Goal: Task Accomplishment & Management: Use online tool/utility

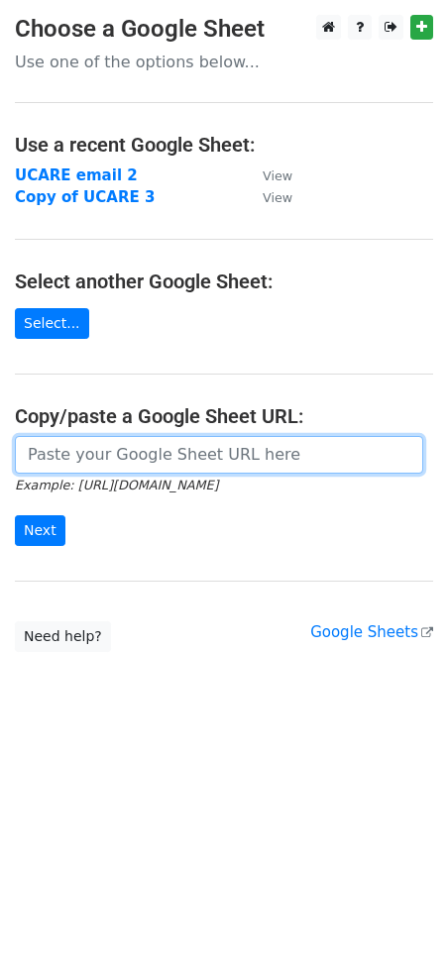
click at [74, 459] on input "url" at bounding box center [219, 455] width 408 height 38
paste input "https://docs.google.com/spreadsheets/d/12uOLLN9ax5NWTi7B7SiJtPrF9Rh3X02r7qrCLQO…"
type input "https://docs.google.com/spreadsheets/d/12uOLLN9ax5NWTi7B7SiJtPrF9Rh3X02r7qrCLQO…"
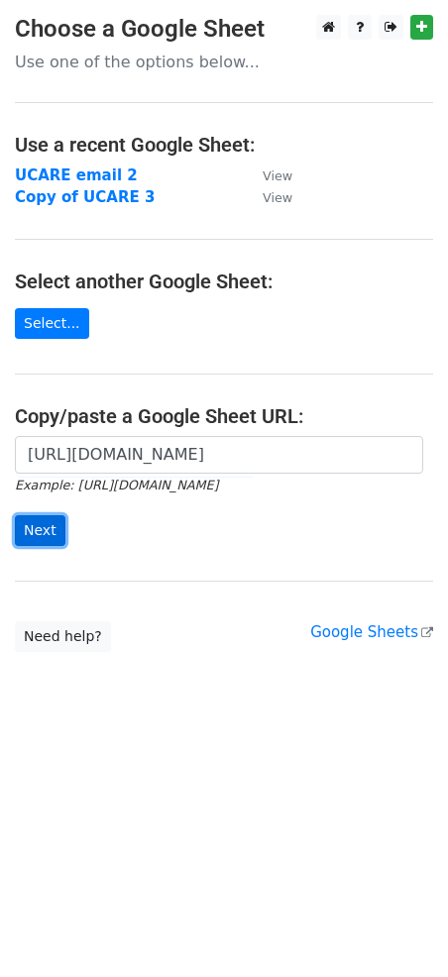
click at [48, 536] on input "Next" at bounding box center [40, 530] width 51 height 31
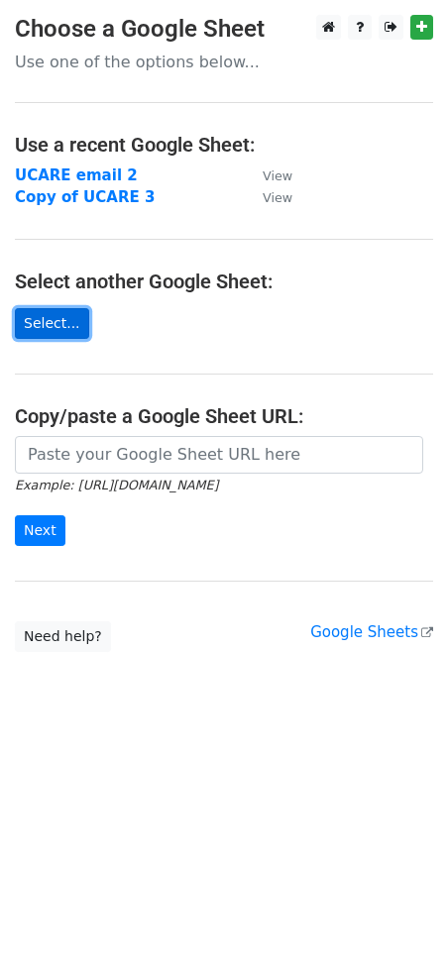
click at [57, 324] on link "Select..." at bounding box center [52, 323] width 74 height 31
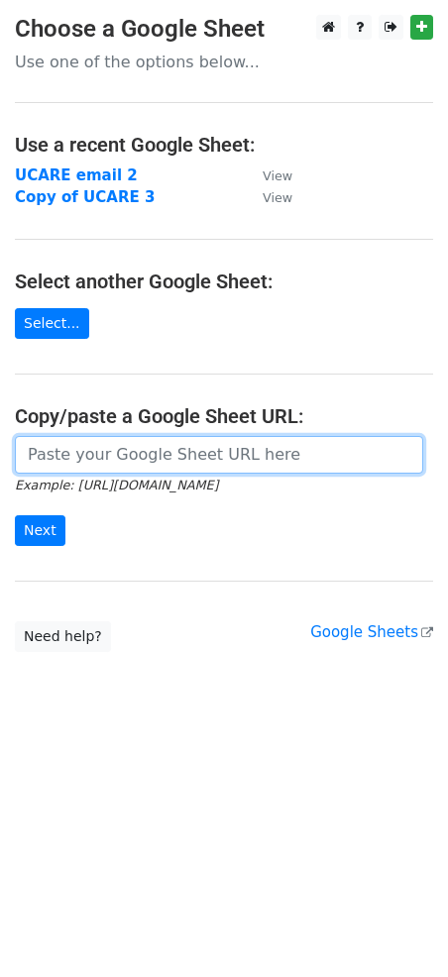
click at [143, 455] on input "url" at bounding box center [219, 455] width 408 height 38
paste input "https://docs.google.com/spreadsheets/d/12uOLLN9ax5NWTi7B7SiJtPrF9Rh3X02r7qrCLQO…"
type input "https://docs.google.com/spreadsheets/d/12uOLLN9ax5NWTi7B7SiJtPrF9Rh3X02r7qrCLQO…"
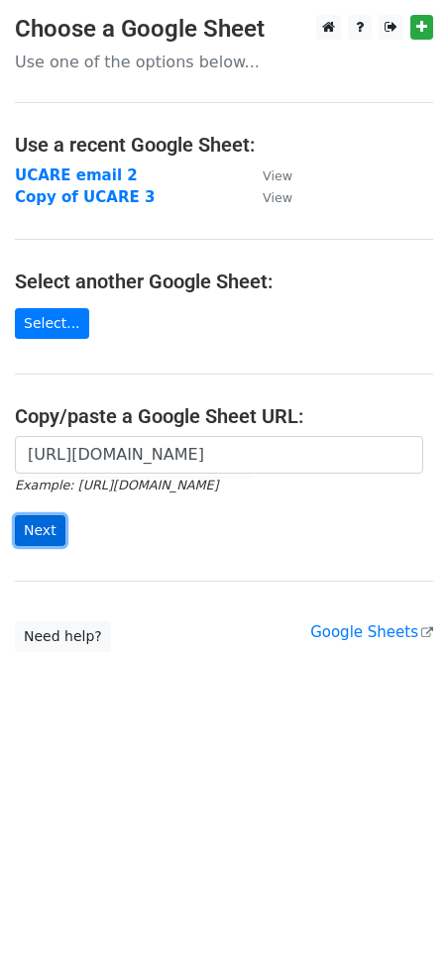
click at [37, 531] on input "Next" at bounding box center [40, 530] width 51 height 31
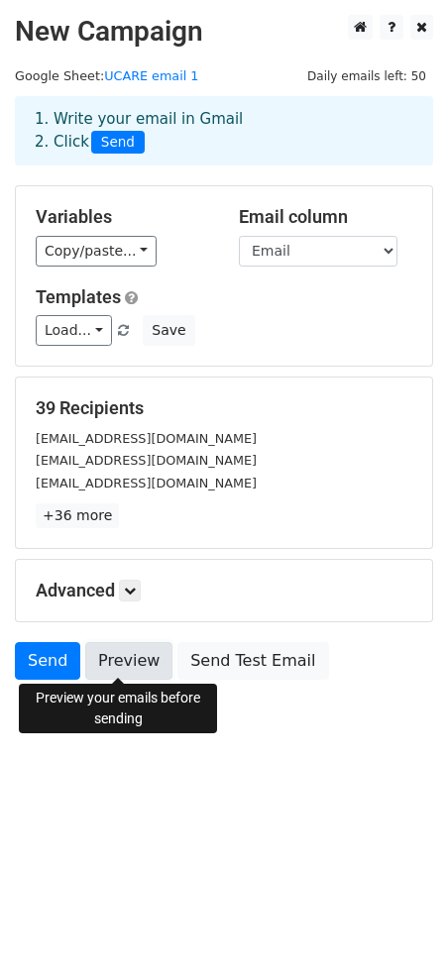
click at [120, 663] on link "Preview" at bounding box center [128, 661] width 87 height 38
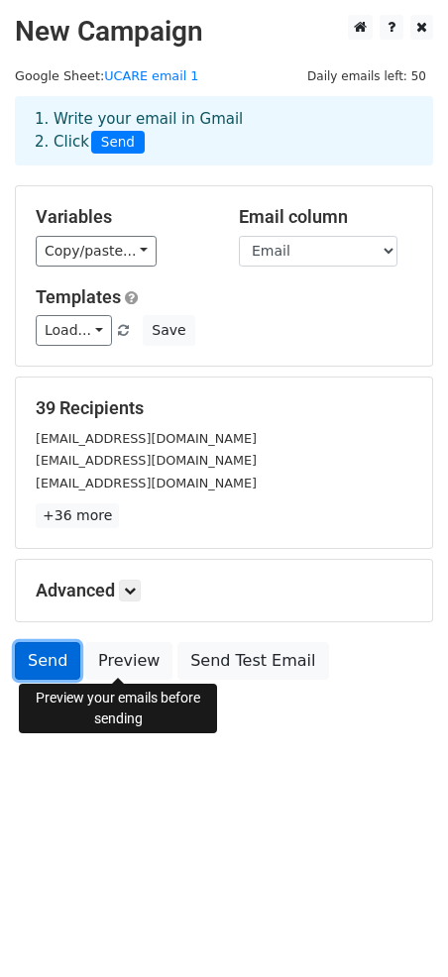
click at [43, 658] on link "Send" at bounding box center [47, 661] width 65 height 38
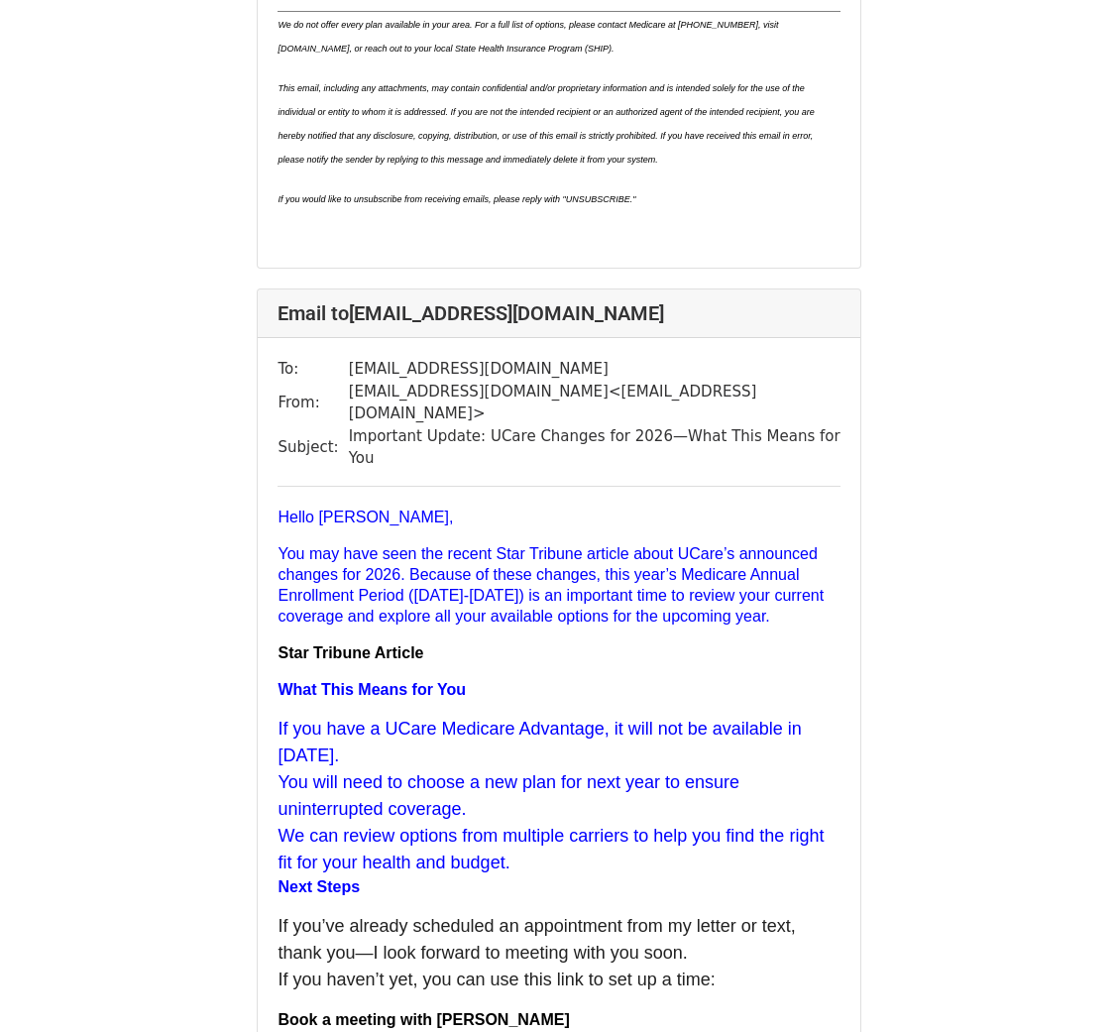
scroll to position [4558, 0]
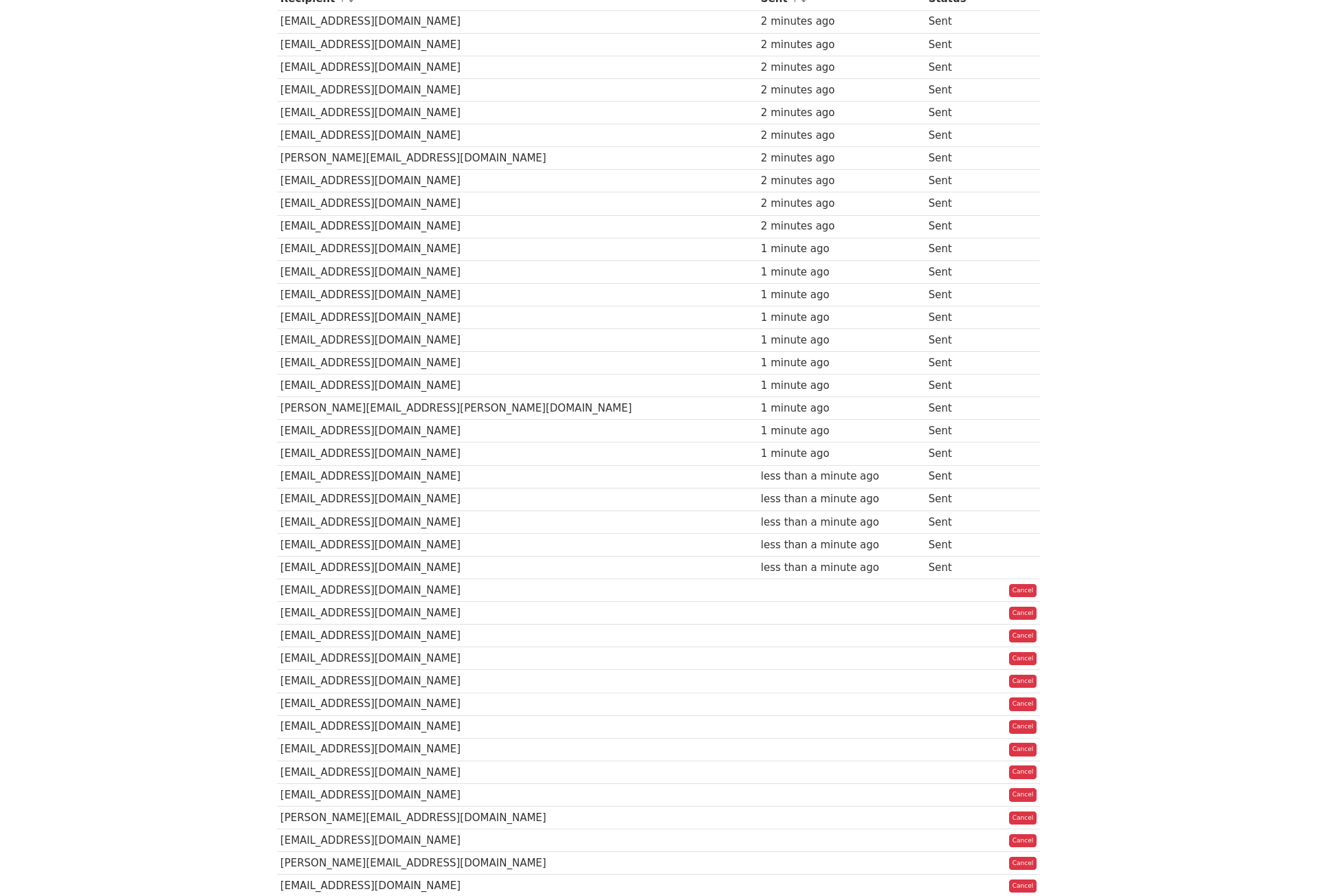
scroll to position [275, 0]
